Goal: Find specific page/section: Find specific page/section

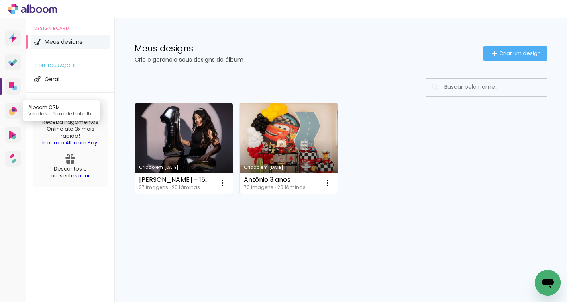
click at [18, 110] on link "Alboom CRM Vendas e fluxo de trabalho" at bounding box center [13, 110] width 16 height 16
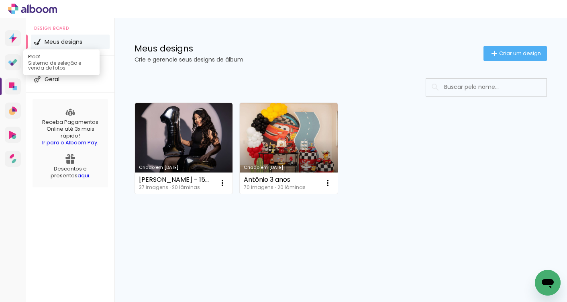
click at [14, 64] on icon at bounding box center [13, 63] width 10 height 8
